Goal: Task Accomplishment & Management: Manage account settings

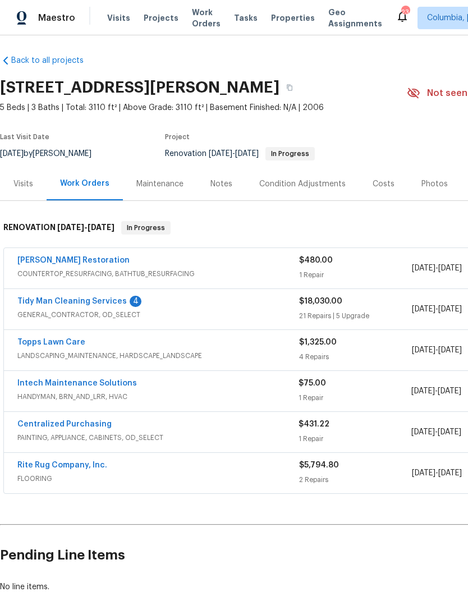
scroll to position [3, 0]
click at [41, 381] on link "Intech Maintenance Solutions" at bounding box center [77, 383] width 120 height 8
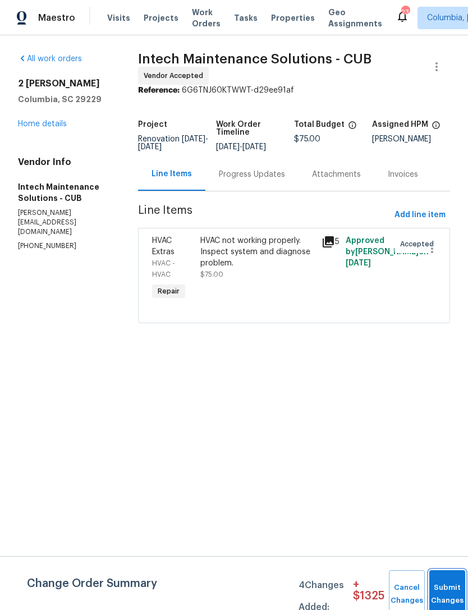
click at [447, 583] on button "Submit Changes" at bounding box center [447, 594] width 36 height 48
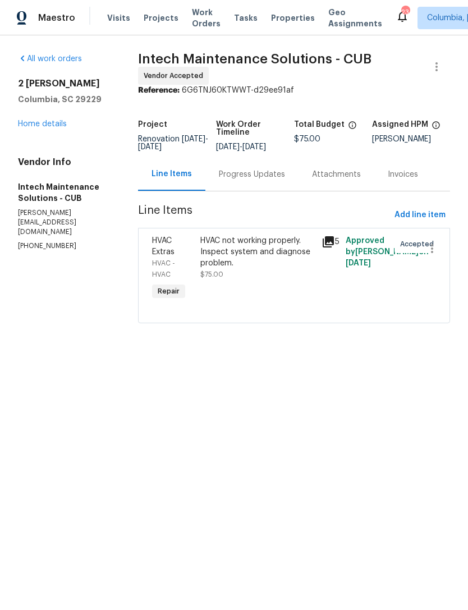
click at [441, 355] on html "Maestro Visits Projects Work Orders Tasks Properties Geo Assignments [GEOGRAPHI…" at bounding box center [234, 177] width 468 height 355
click at [239, 180] on div "Progress Updates" at bounding box center [252, 174] width 66 height 11
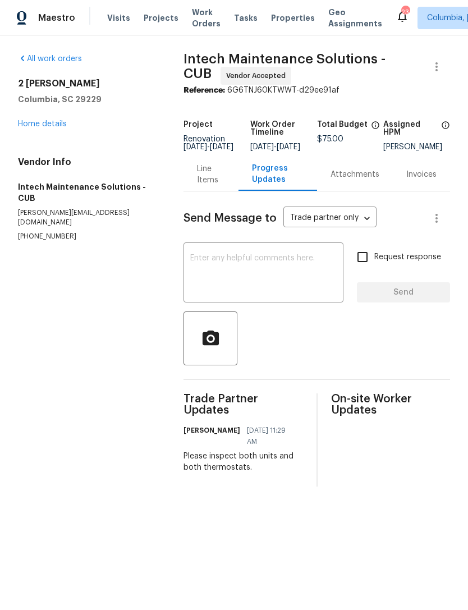
click at [213, 289] on textarea at bounding box center [263, 273] width 147 height 39
click at [204, 182] on div "Line Items" at bounding box center [211, 174] width 28 height 22
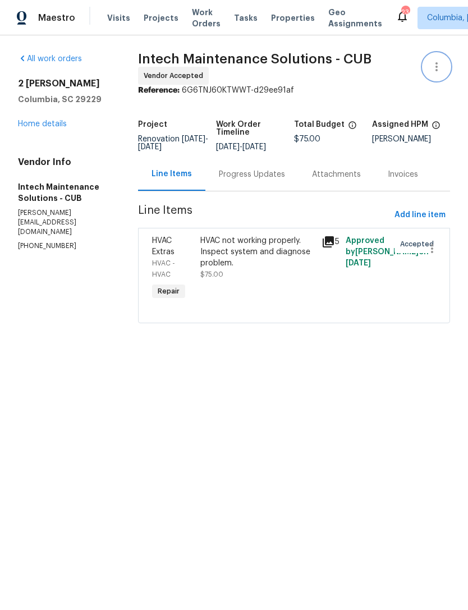
click at [437, 64] on icon "button" at bounding box center [437, 66] width 2 height 9
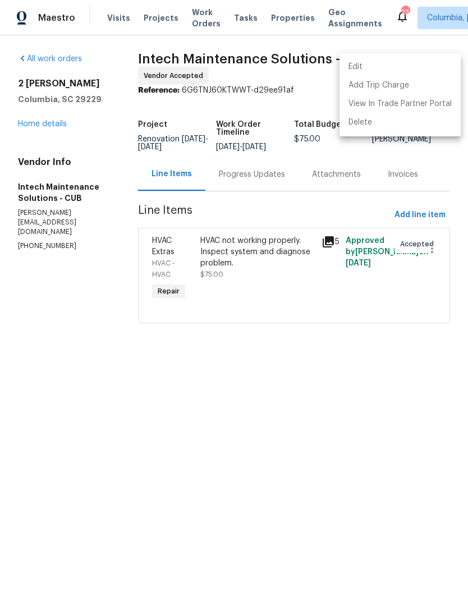
click at [385, 67] on li "Edit" at bounding box center [400, 67] width 121 height 19
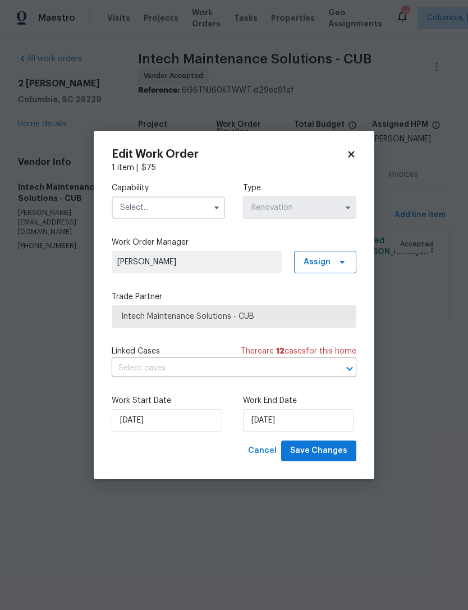
click at [118, 209] on input "text" at bounding box center [168, 207] width 113 height 22
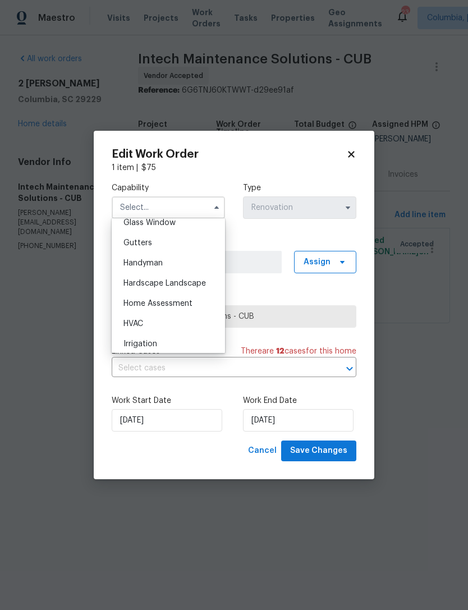
scroll to position [591, 0]
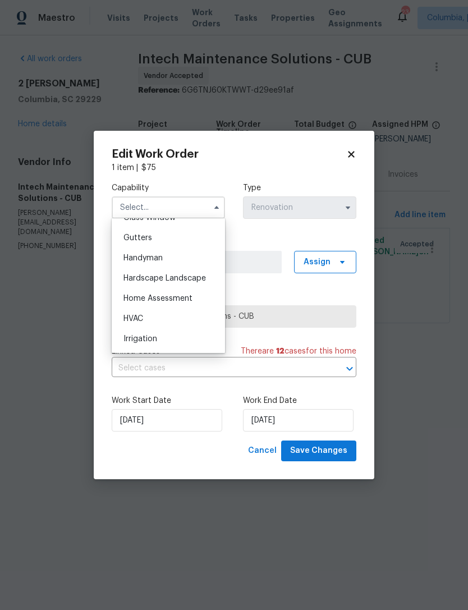
click at [191, 313] on div "HVAC" at bounding box center [169, 319] width 108 height 20
type input "HVAC"
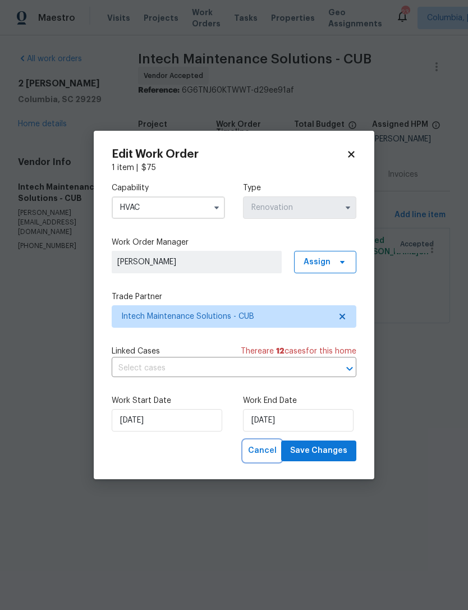
click at [267, 457] on span "Cancel" at bounding box center [262, 451] width 29 height 14
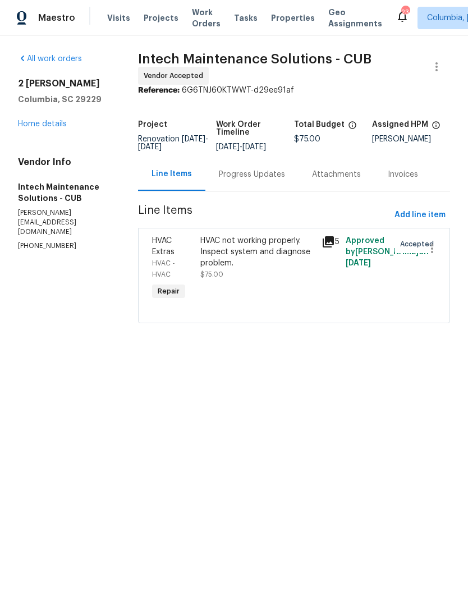
click at [307, 355] on html "Maestro Visits Projects Work Orders Tasks Properties Geo Assignments [GEOGRAPHI…" at bounding box center [234, 177] width 468 height 355
click at [48, 127] on link "Home details" at bounding box center [42, 124] width 49 height 8
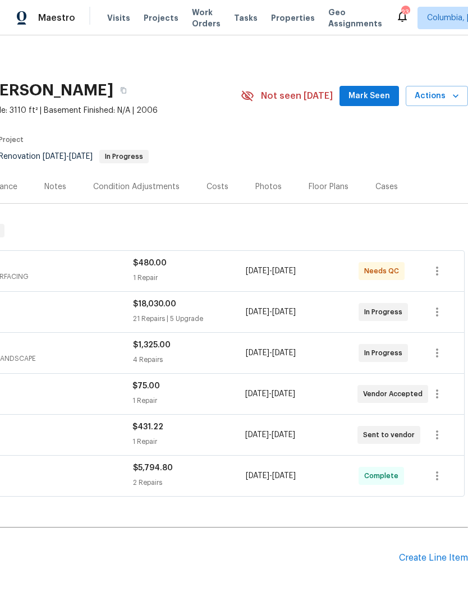
scroll to position [0, 166]
click at [441, 98] on span "Actions" at bounding box center [437, 96] width 44 height 14
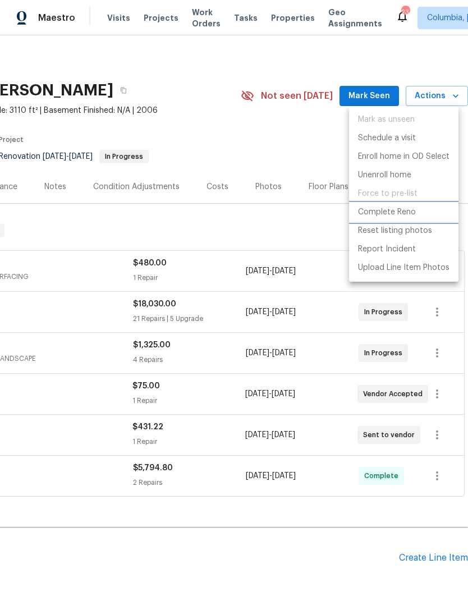
click at [410, 215] on p "Complete Reno" at bounding box center [387, 213] width 58 height 12
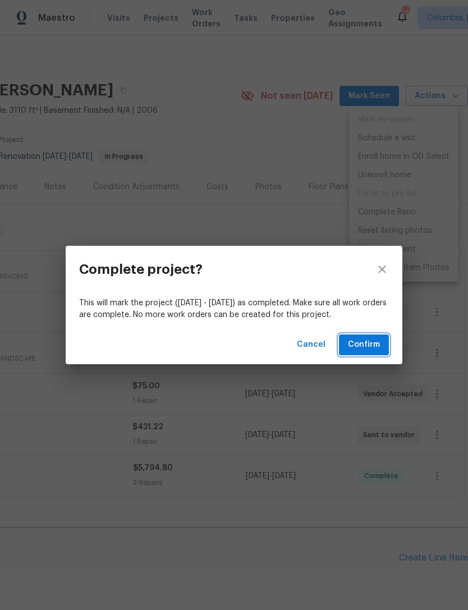
click at [367, 349] on span "Confirm" at bounding box center [364, 345] width 32 height 14
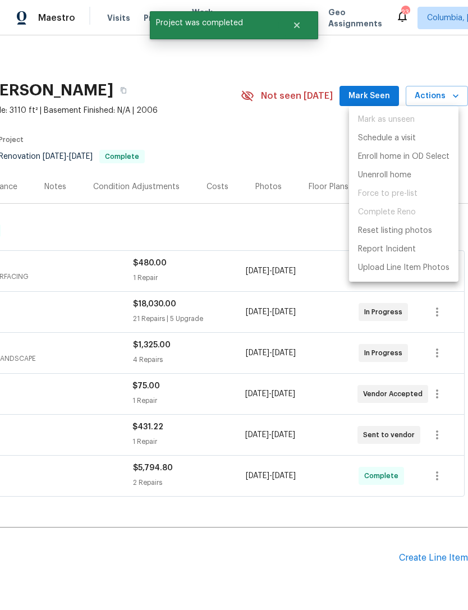
click at [271, 544] on div at bounding box center [234, 305] width 468 height 610
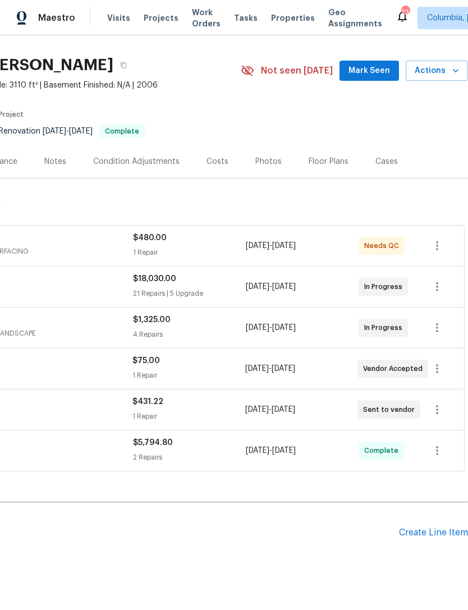
scroll to position [25, 166]
click at [426, 536] on div "Create Line Item" at bounding box center [433, 533] width 69 height 11
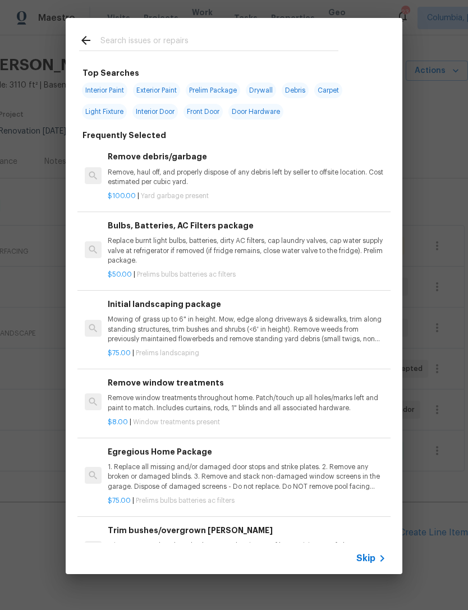
click at [170, 48] on input "text" at bounding box center [219, 42] width 238 height 17
type input "I"
type input "Toilet"
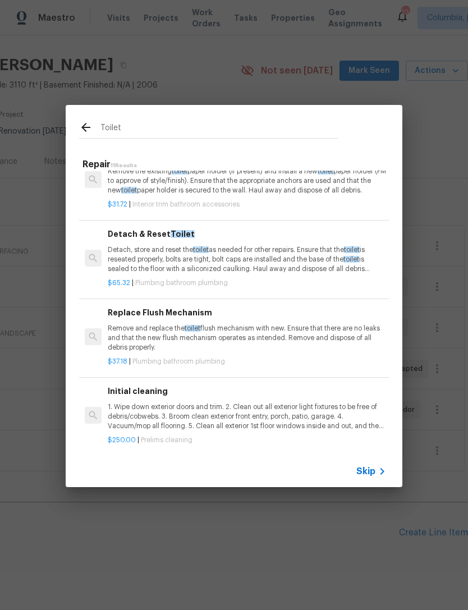
scroll to position [541, 0]
click at [268, 353] on div "$37.18 | Plumbing bathroom plumbing" at bounding box center [247, 360] width 278 height 14
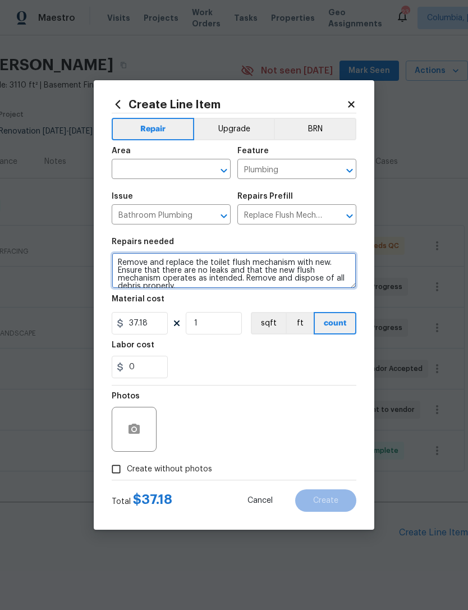
click at [122, 275] on textarea "Remove and replace the toilet flush mechanism with new. Ensure that there are n…" at bounding box center [234, 271] width 245 height 36
click at [121, 275] on textarea "Remove and replace the toilet flush mechanism with new. Ensure that there are n…" at bounding box center [234, 271] width 245 height 36
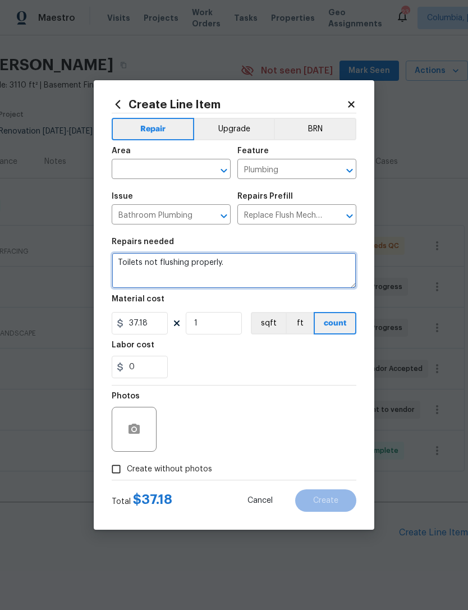
type textarea "Toilets not flushing properly."
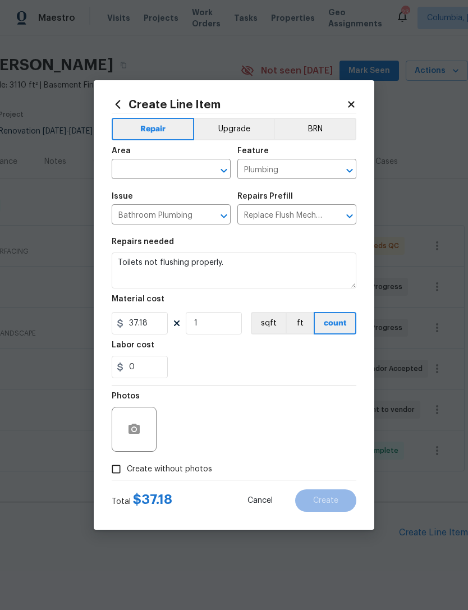
click at [308, 378] on div "0" at bounding box center [234, 367] width 245 height 22
click at [144, 326] on input "37.18" at bounding box center [140, 323] width 56 height 22
click at [162, 335] on input "37.18" at bounding box center [140, 323] width 56 height 22
type input "25"
click at [219, 366] on div "0" at bounding box center [234, 367] width 245 height 22
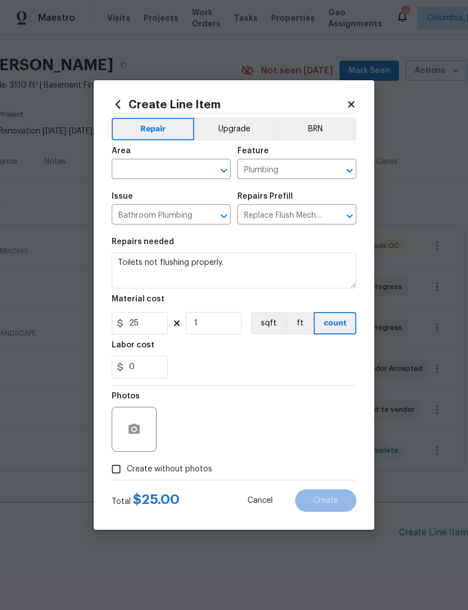
click at [117, 464] on input "Create without photos" at bounding box center [116, 469] width 21 height 21
checkbox input "true"
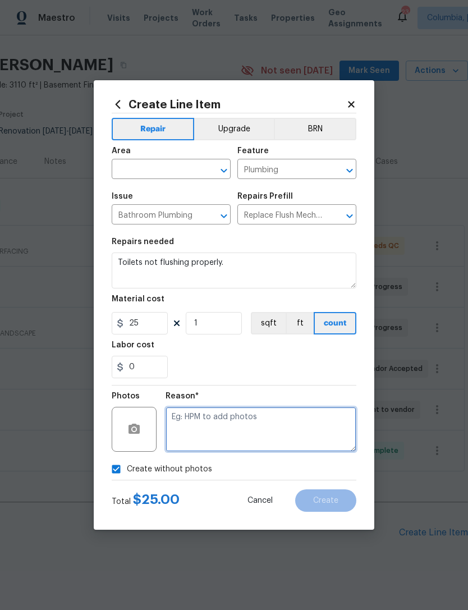
click at [209, 431] on textarea at bounding box center [261, 429] width 191 height 45
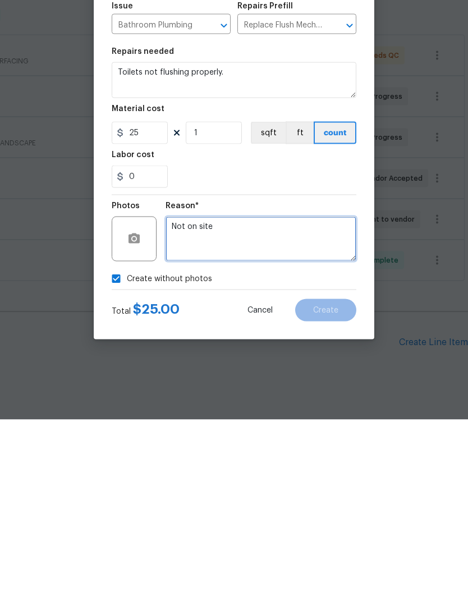
type textarea "Not on site"
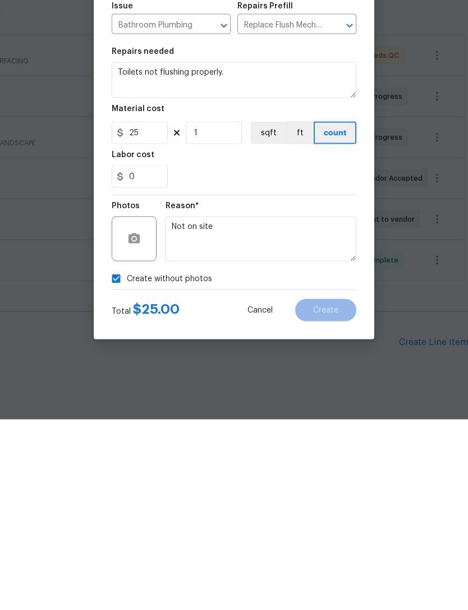
click at [288, 231] on section "Repairs needed Toilets not flushing properly. Material cost 25 1 sqft ft count …" at bounding box center [234, 308] width 245 height 154
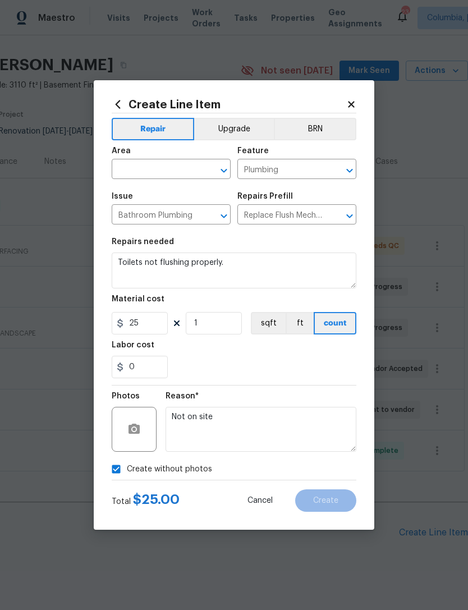
click at [126, 167] on input "text" at bounding box center [156, 170] width 88 height 17
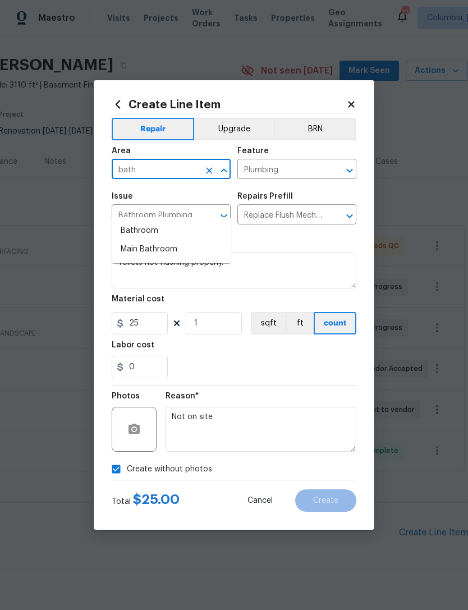
click at [127, 222] on li "Bathroom" at bounding box center [171, 231] width 119 height 19
type input "Bathroom"
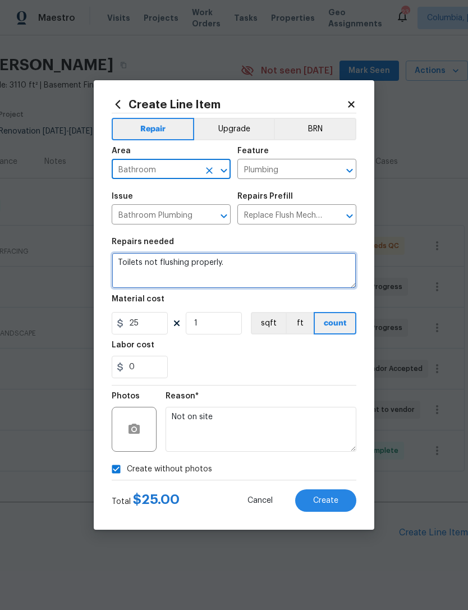
click at [119, 263] on textarea "Toilets not flushing properly." at bounding box center [234, 271] width 245 height 36
type textarea "Bathrooms: Toilets not flushing properly."
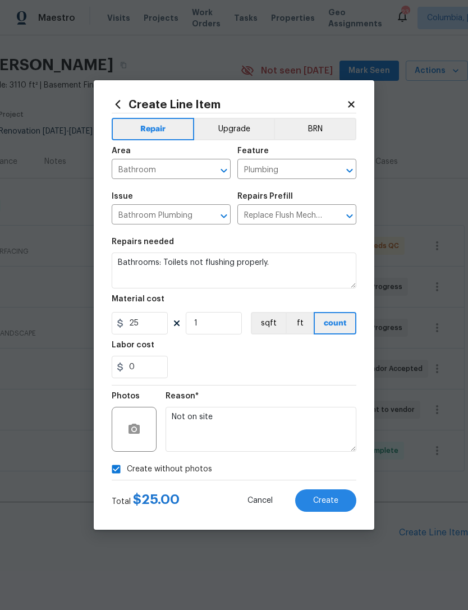
click at [298, 365] on div "0" at bounding box center [234, 367] width 245 height 22
click at [331, 505] on span "Create" at bounding box center [325, 501] width 25 height 8
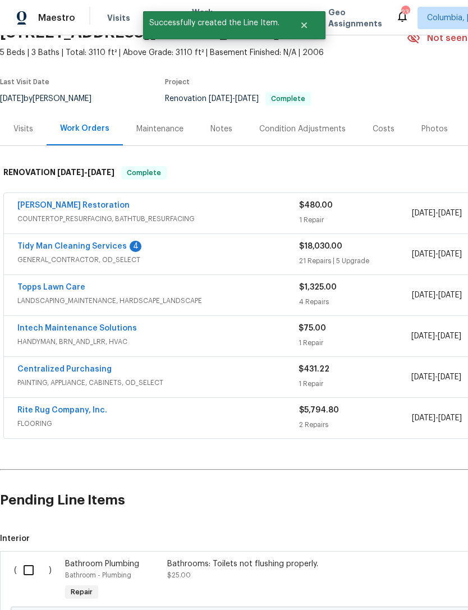
scroll to position [58, 0]
click at [43, 242] on link "Tidy Man Cleaning Services" at bounding box center [71, 246] width 109 height 8
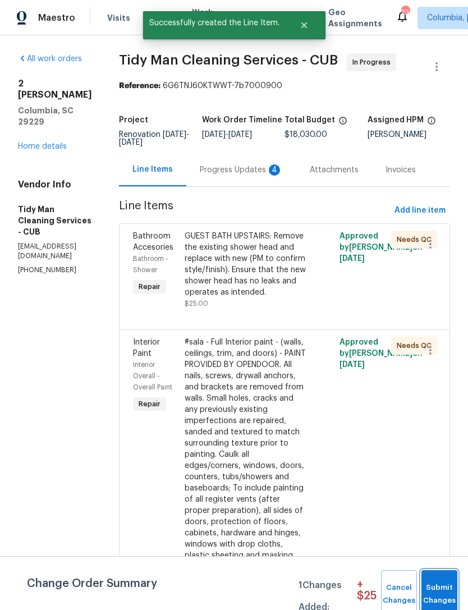
click at [440, 584] on span "Submit Changes" at bounding box center [439, 595] width 25 height 26
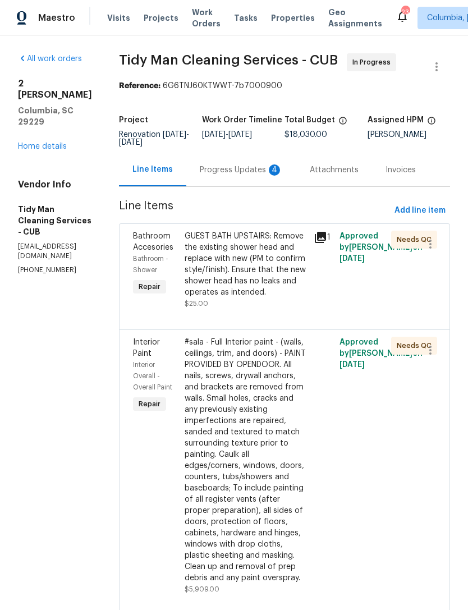
click at [221, 173] on div "Progress Updates 4" at bounding box center [241, 169] width 83 height 11
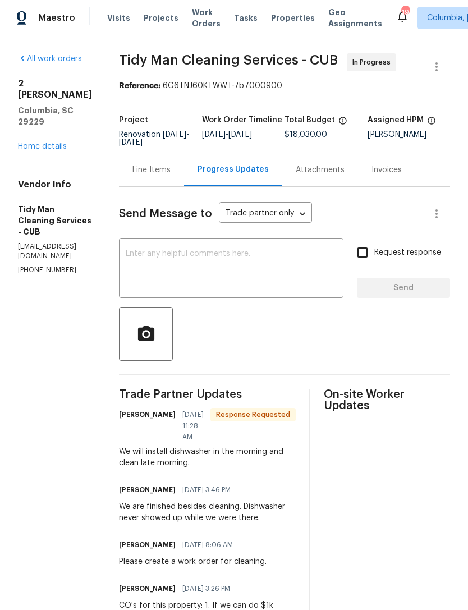
click at [24, 143] on link "Home details" at bounding box center [42, 147] width 49 height 8
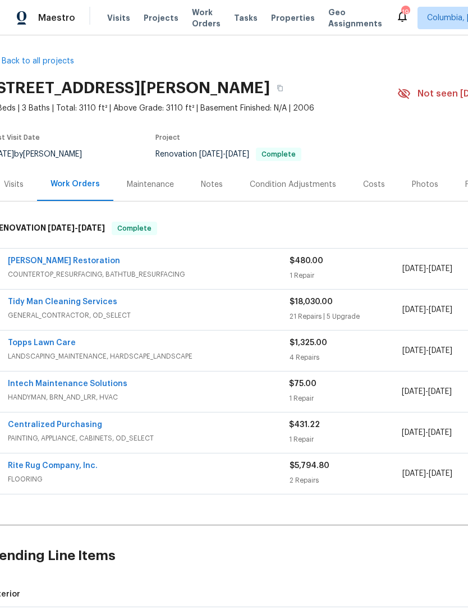
scroll to position [4, 7]
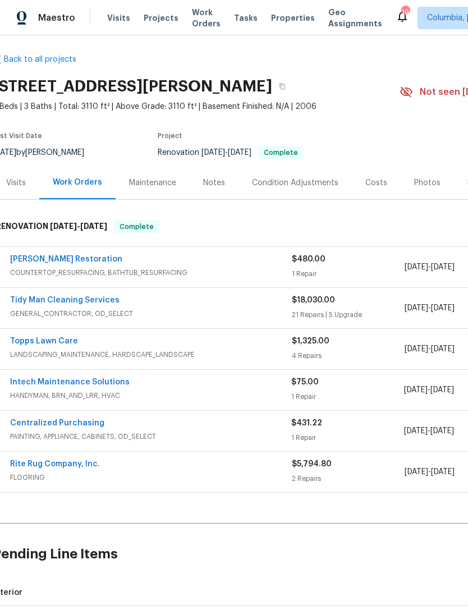
click at [31, 300] on link "Tidy Man Cleaning Services" at bounding box center [64, 300] width 109 height 8
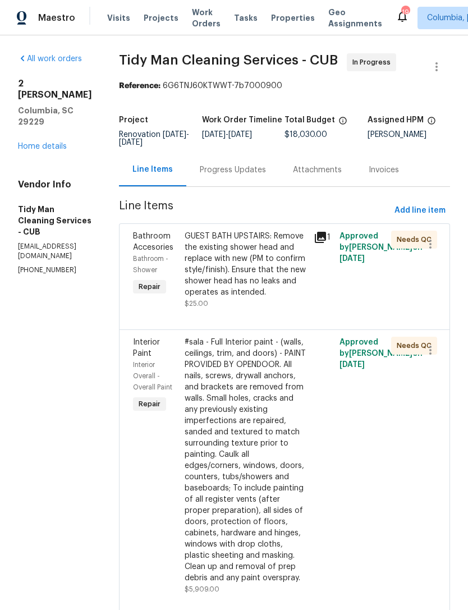
click at [231, 157] on div "Progress Updates" at bounding box center [232, 169] width 93 height 33
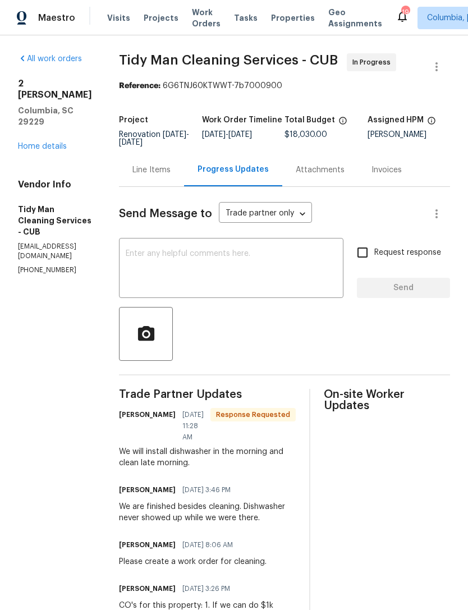
click at [30, 143] on link "Home details" at bounding box center [42, 147] width 49 height 8
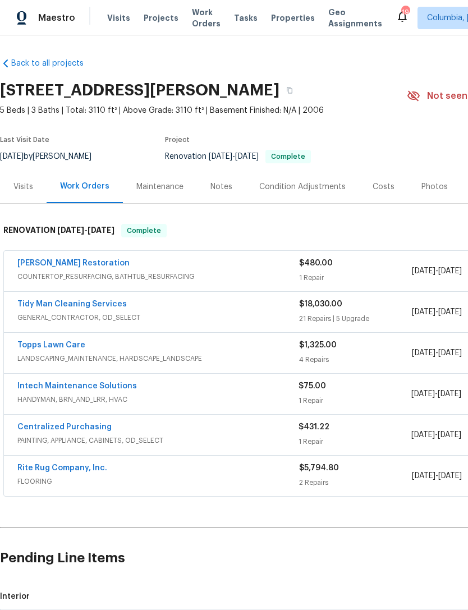
click at [432, 193] on div "Photos" at bounding box center [434, 186] width 53 height 33
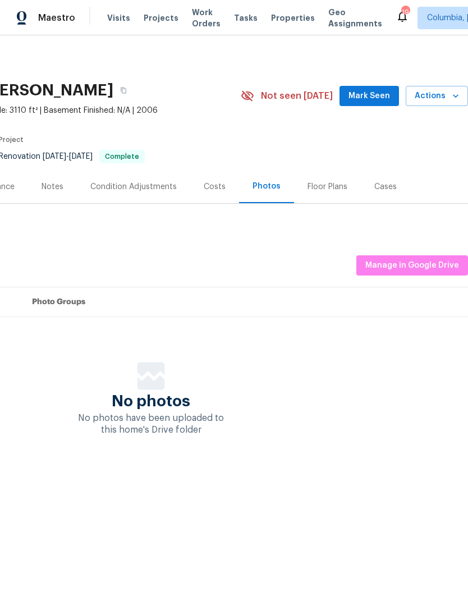
scroll to position [0, 166]
click at [371, 260] on span "Manage in Google Drive" at bounding box center [412, 266] width 94 height 14
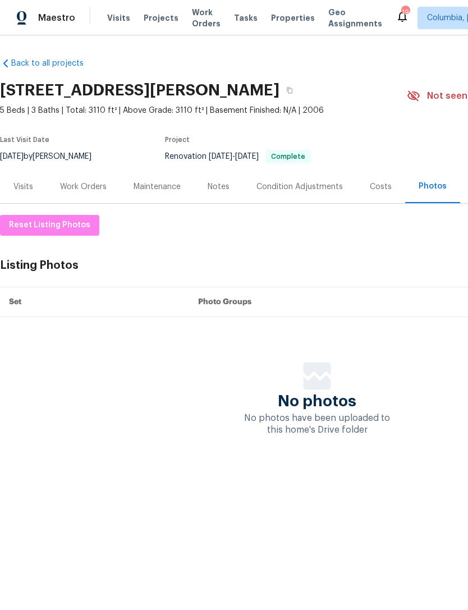
scroll to position [0, 0]
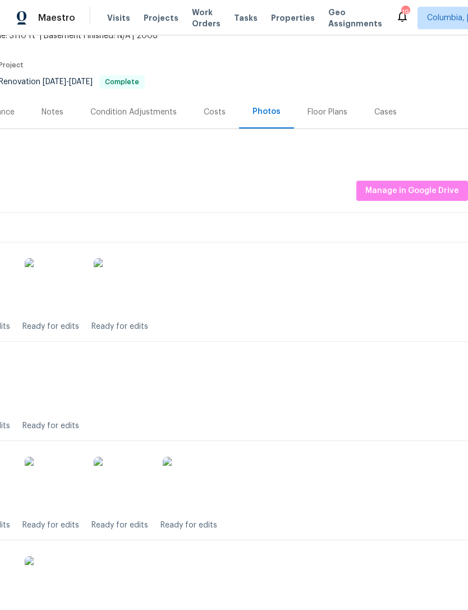
scroll to position [74, 166]
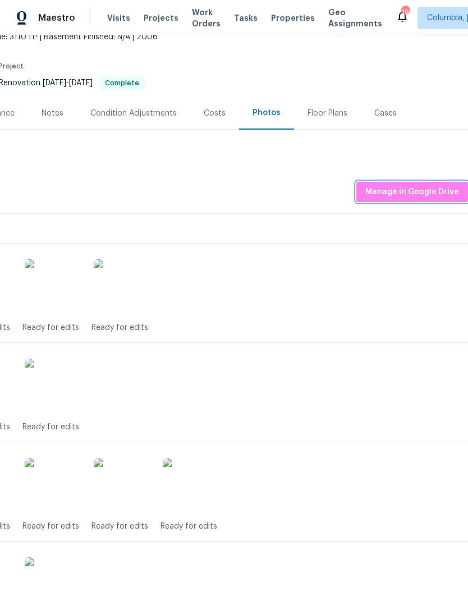
click at [383, 195] on span "Manage in Google Drive" at bounding box center [412, 192] width 94 height 14
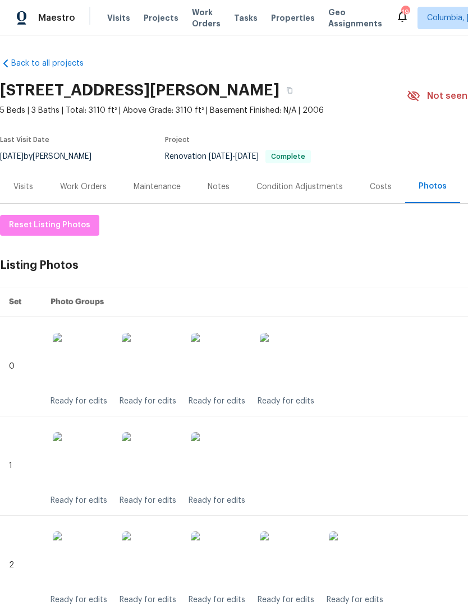
click at [74, 188] on div "Work Orders" at bounding box center [83, 186] width 47 height 11
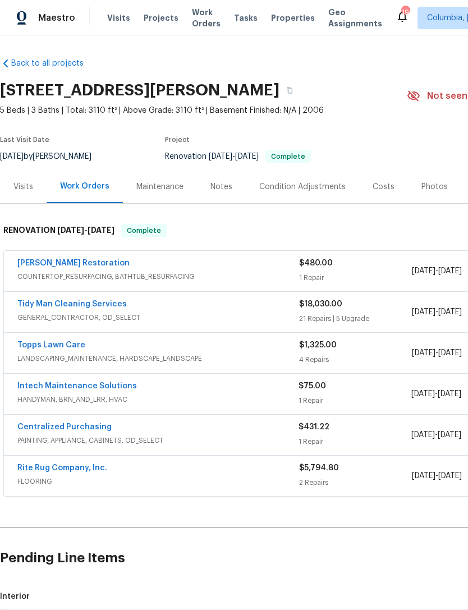
click at [214, 178] on div "Notes" at bounding box center [221, 186] width 49 height 33
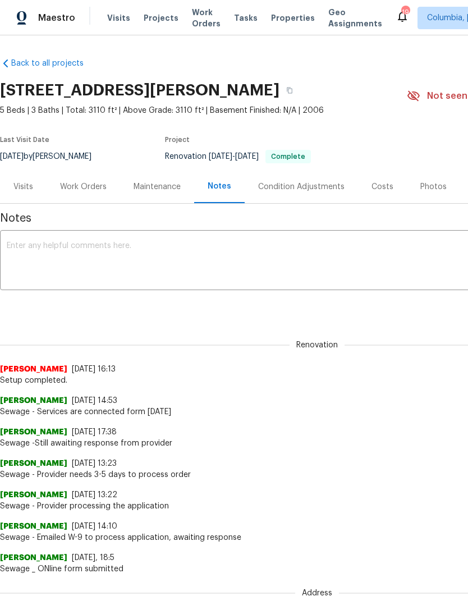
click at [27, 255] on textarea at bounding box center [317, 261] width 621 height 39
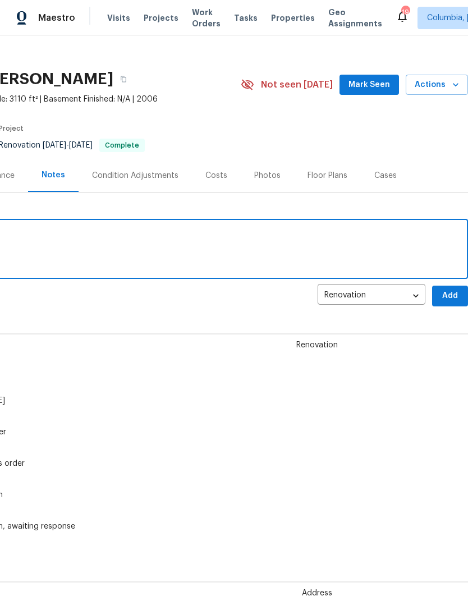
scroll to position [11, 166]
type textarea "Listing photos uploaded."
click at [452, 299] on span "Add" at bounding box center [450, 296] width 18 height 14
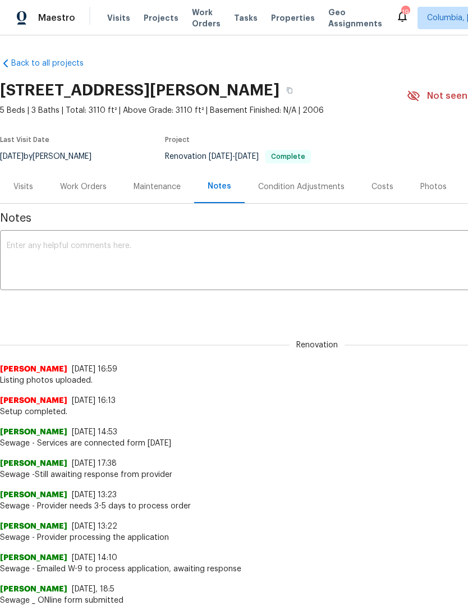
scroll to position [0, 0]
click at [74, 189] on div "Work Orders" at bounding box center [83, 186] width 47 height 11
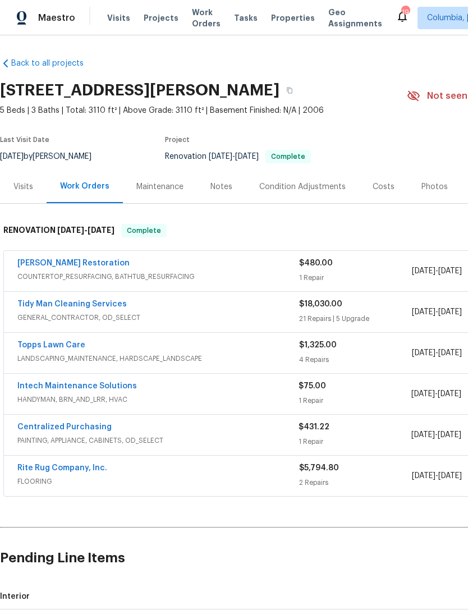
click at [428, 189] on div "Photos" at bounding box center [435, 186] width 26 height 11
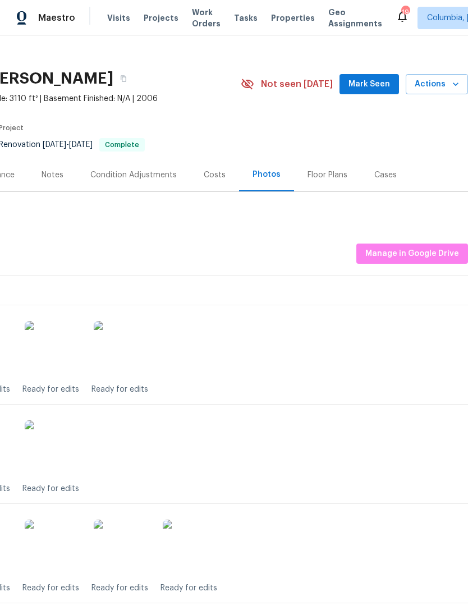
scroll to position [12, 166]
click at [385, 254] on span "Manage in Google Drive" at bounding box center [412, 253] width 94 height 14
click at [387, 257] on span "Manage in Google Drive" at bounding box center [412, 253] width 94 height 14
